Goal: Find contact information: Obtain details needed to contact an individual or organization

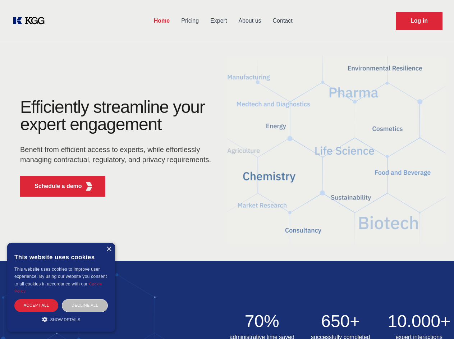
click at [227, 169] on div "Efficiently streamline your expert engagement Benefit from efficient access to …" at bounding box center [118, 151] width 219 height 104
click at [54, 186] on p "Schedule a demo" at bounding box center [58, 186] width 47 height 9
click at [109, 249] on div "×" at bounding box center [108, 249] width 5 height 5
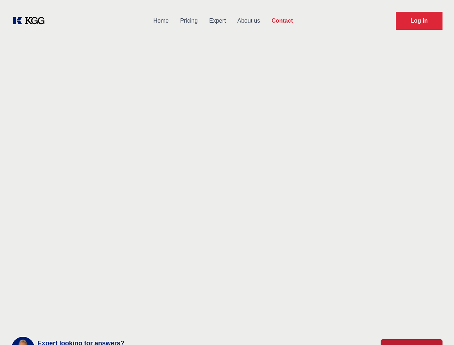
click at [36, 305] on div "Contact Information We would love to hear from you. Postal address [PERSON_NAME…" at bounding box center [100, 228] width 161 height 218
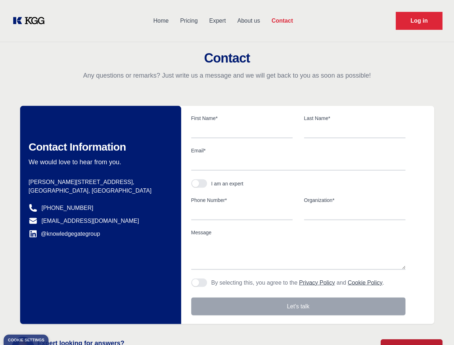
click at [85, 305] on div "Contact Information We would love to hear from you. Postal address [PERSON_NAME…" at bounding box center [100, 215] width 161 height 218
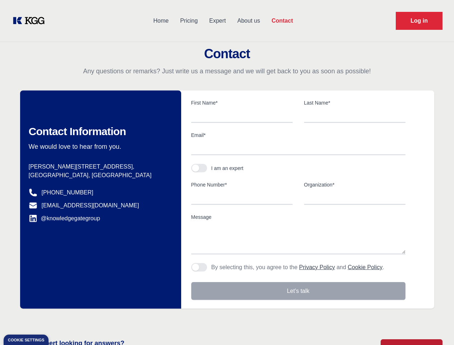
click at [61, 319] on main "Contact Any questions or remarks? Just write us a message and we will get back …" at bounding box center [227, 187] width 454 height 374
